Goal: Browse casually

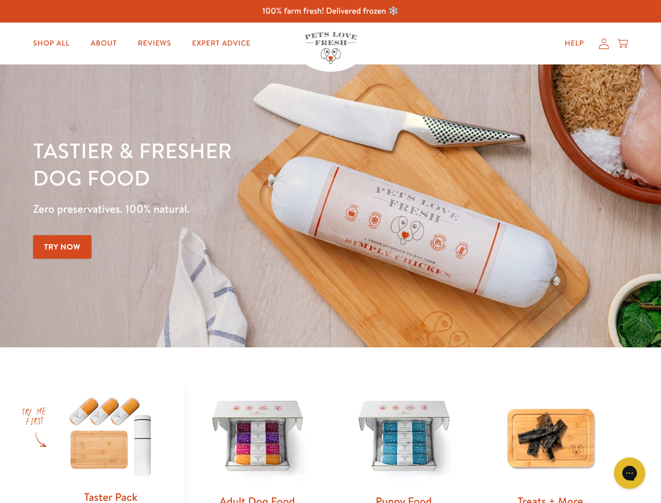
click at [330, 251] on div "Tastier & fresher dog food Zero preservatives. 100% natural. Try Now" at bounding box center [231, 206] width 397 height 138
click at [630, 473] on icon "Gorgias live chat" at bounding box center [630, 472] width 10 height 10
